Goal: Task Accomplishment & Management: Manage account settings

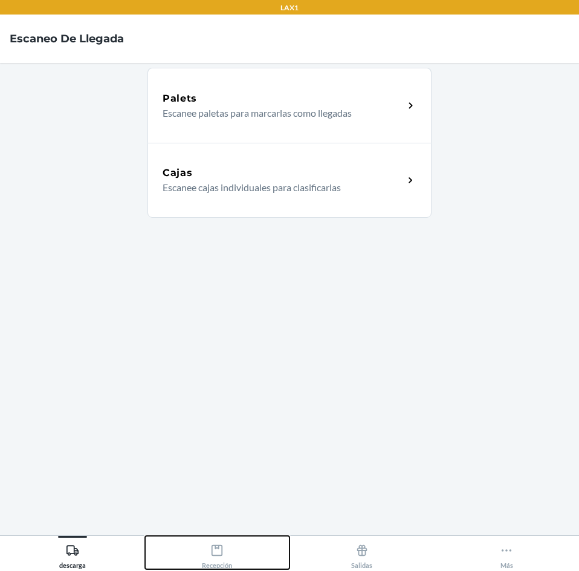
click at [218, 557] on div "Recepción" at bounding box center [217, 554] width 30 height 30
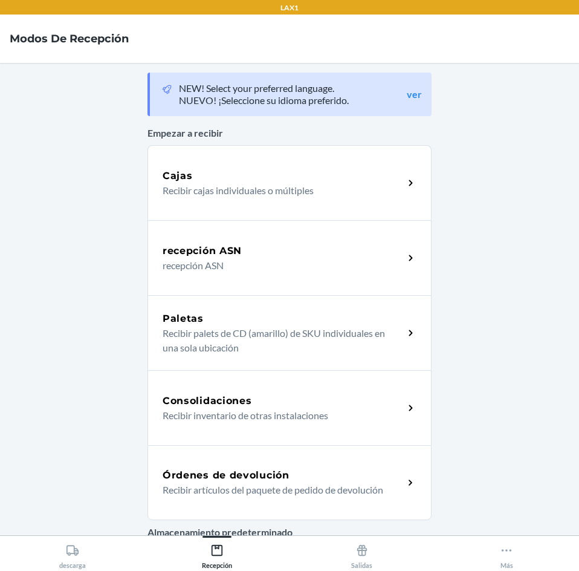
click at [564, 42] on nav "Modos de Recepción" at bounding box center [289, 39] width 579 height 48
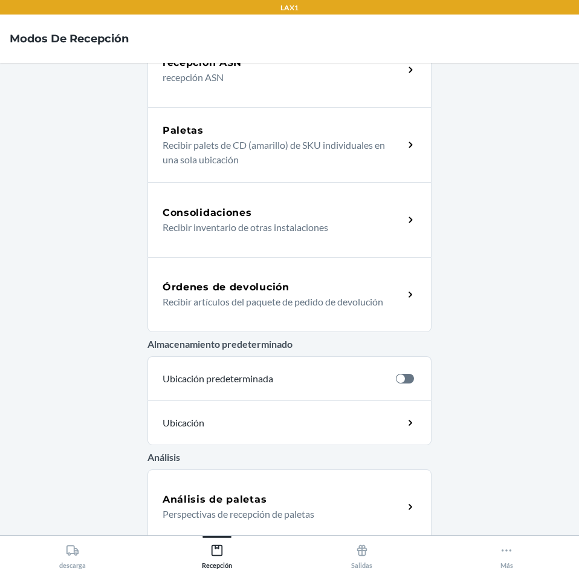
scroll to position [197, 0]
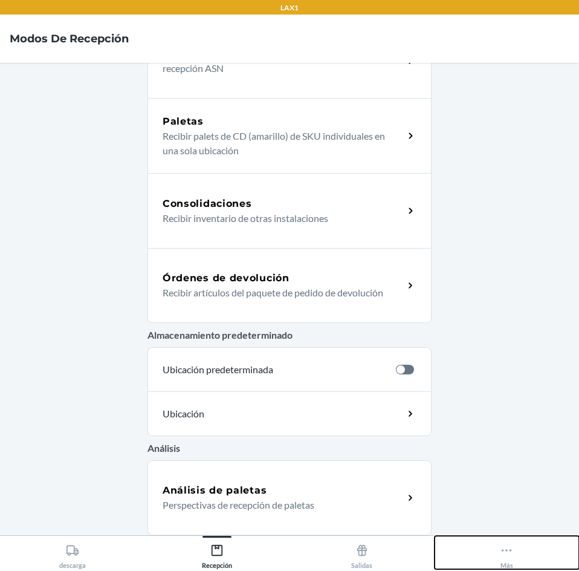
click at [505, 552] on icon at bounding box center [506, 550] width 13 height 13
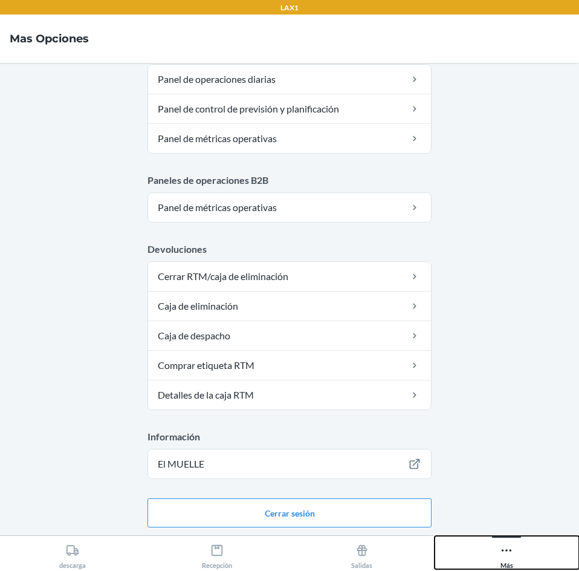
scroll to position [590, 0]
click at [264, 517] on button "Cerrar sesión" at bounding box center [290, 512] width 284 height 29
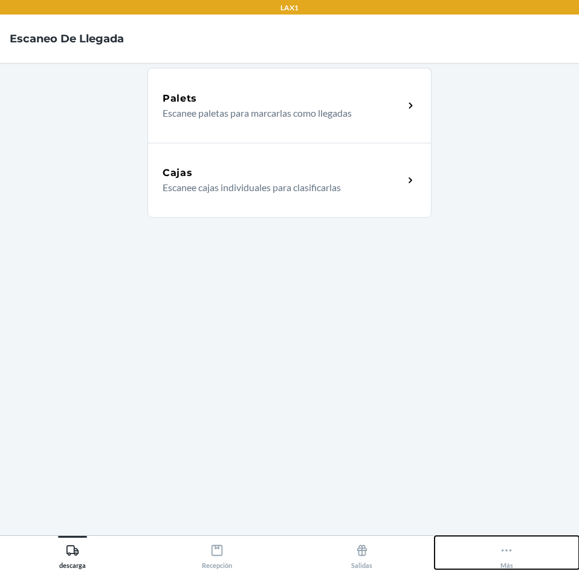
click at [518, 544] on button "Más" at bounding box center [507, 552] width 145 height 33
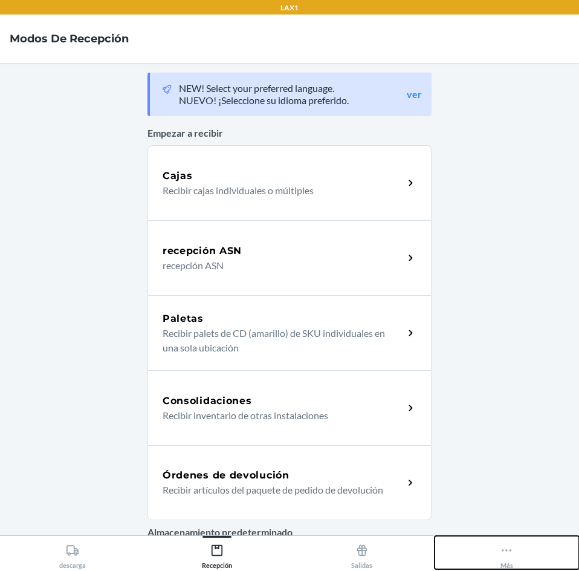
click at [508, 557] on div "Más" at bounding box center [506, 554] width 13 height 30
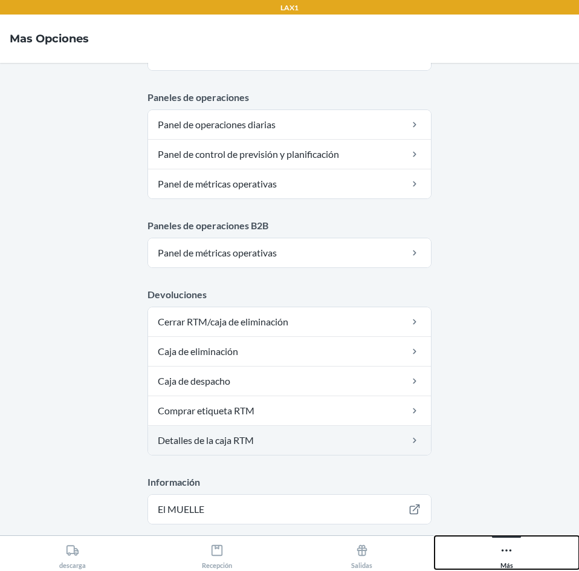
scroll to position [591, 0]
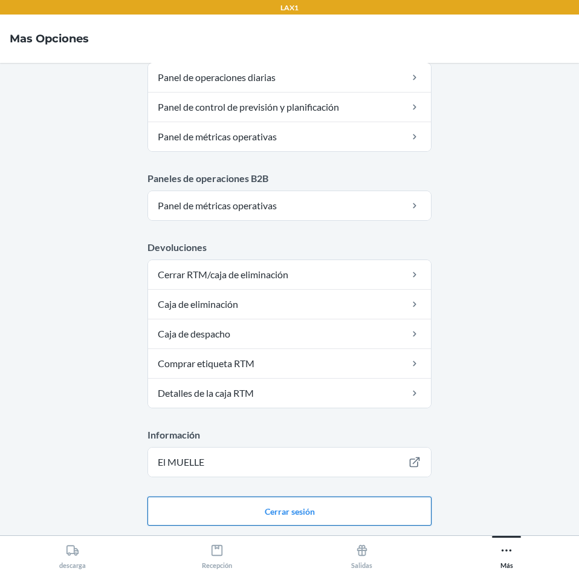
click at [392, 508] on button "Cerrar sesión" at bounding box center [290, 510] width 284 height 29
